Goal: Navigation & Orientation: Find specific page/section

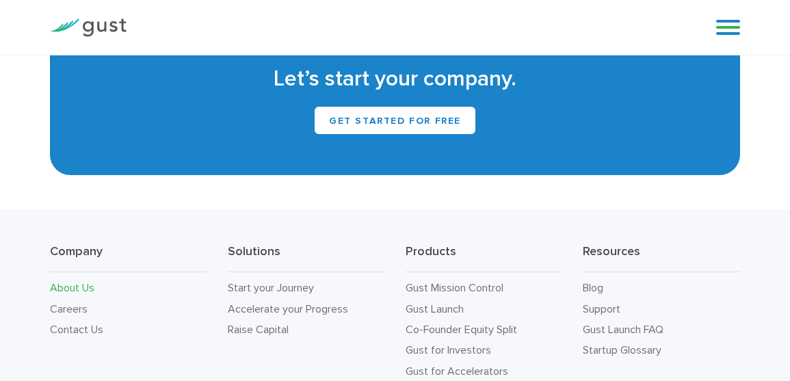
scroll to position [1256, 0]
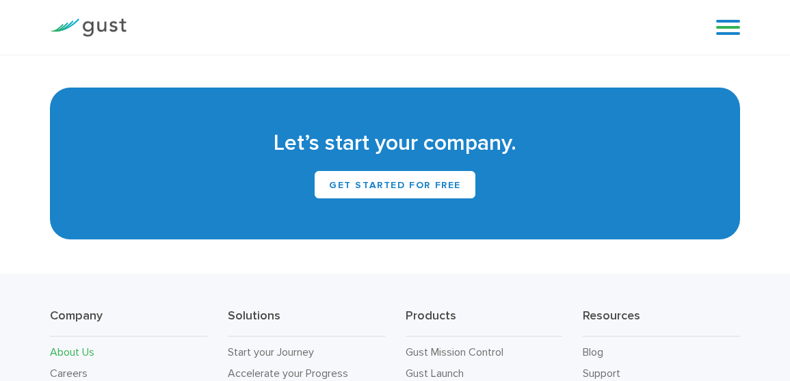
click at [748, 15] on div "Blog FAQ Pricing Get Started Login Login" at bounding box center [723, 27] width 55 height 41
click at [738, 17] on link at bounding box center [729, 27] width 24 height 21
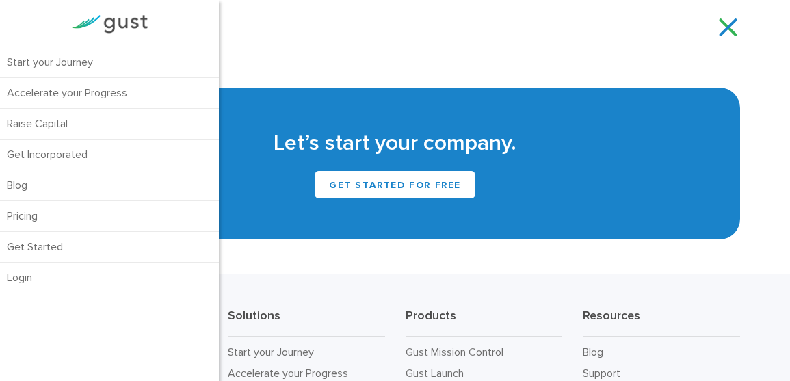
click at [738, 17] on link at bounding box center [729, 27] width 24 height 21
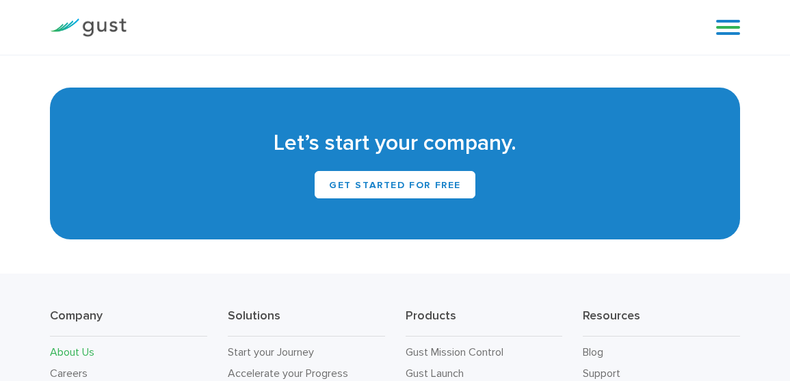
click at [738, 17] on link at bounding box center [729, 27] width 24 height 21
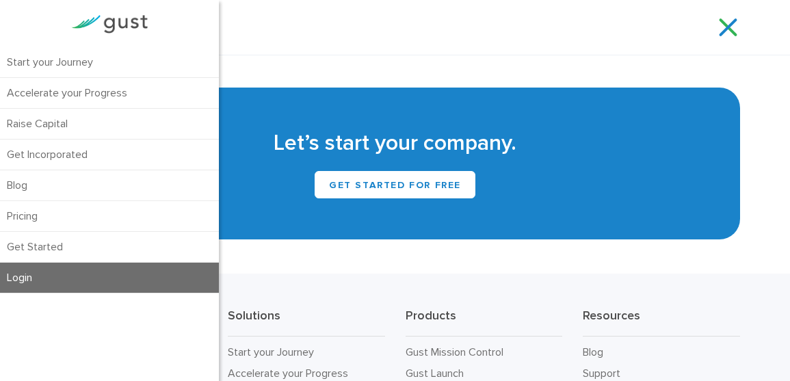
click at [47, 270] on link "Login" at bounding box center [109, 278] width 219 height 30
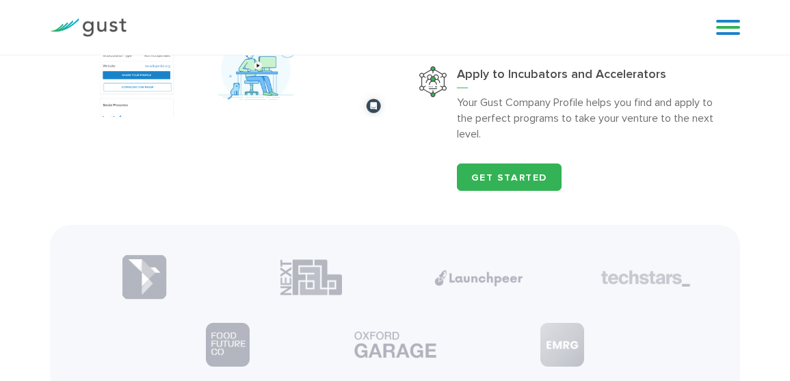
scroll to position [1137, 0]
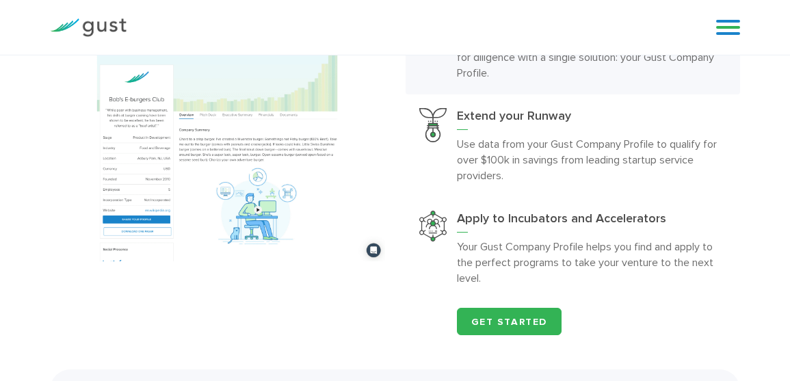
click at [741, 29] on div "Blog FAQ Pricing Get Started Login Login" at bounding box center [723, 27] width 55 height 41
click at [727, 30] on link at bounding box center [729, 27] width 24 height 21
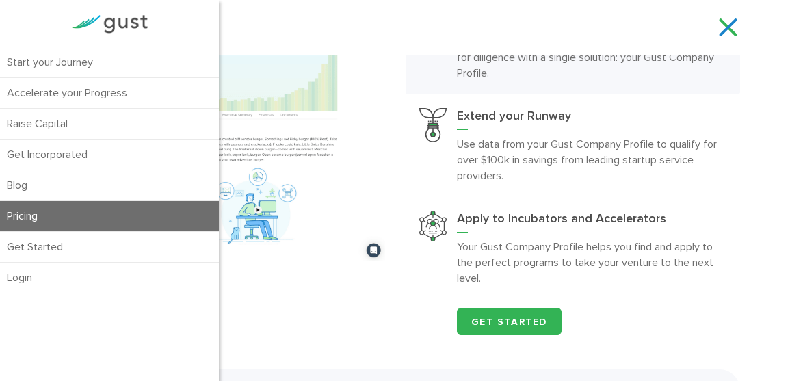
click at [45, 229] on link "Pricing" at bounding box center [109, 216] width 219 height 30
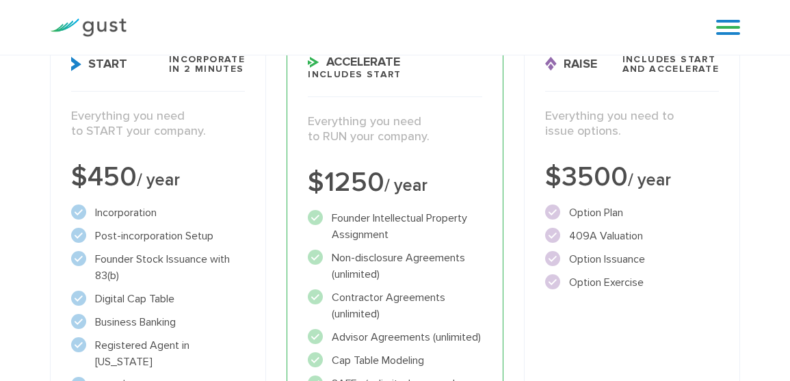
scroll to position [194, 0]
